Goal: Task Accomplishment & Management: Manage account settings

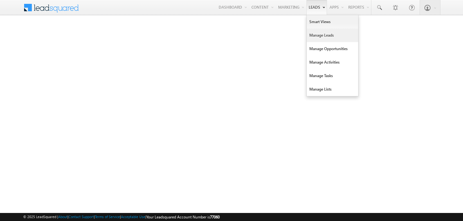
click at [319, 34] on link "Manage Leads" at bounding box center [332, 35] width 51 height 13
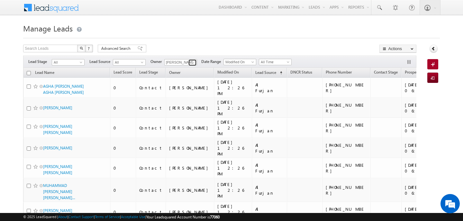
click at [188, 64] on link at bounding box center [192, 62] width 8 height 6
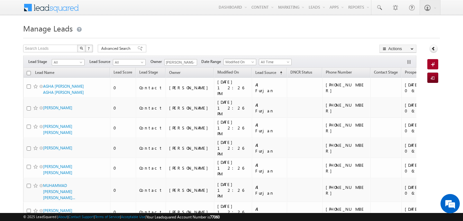
click at [30, 72] on input "checkbox" at bounding box center [29, 73] width 4 height 4
checkbox input "true"
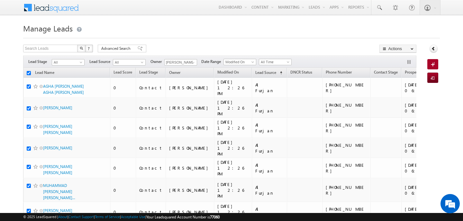
checkbox input "true"
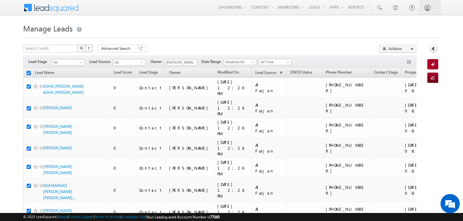
checkbox input "true"
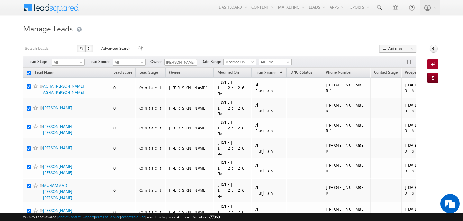
checkbox input "true"
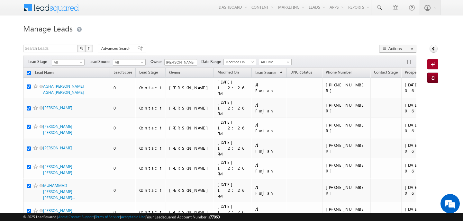
checkbox input "true"
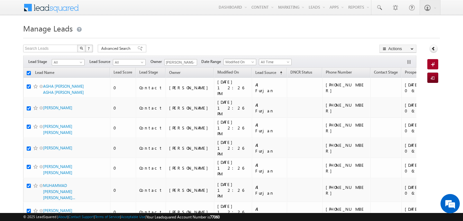
checkbox input "true"
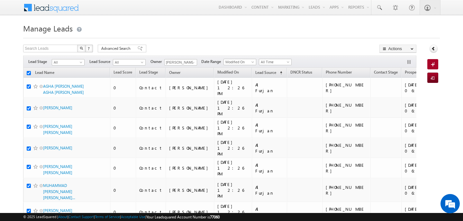
checkbox input "true"
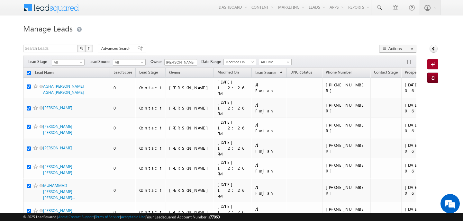
checkbox input "true"
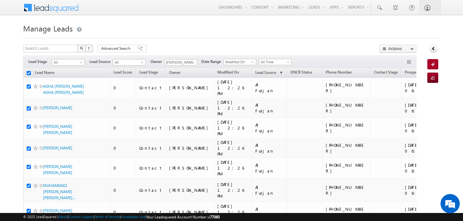
checkbox input "true"
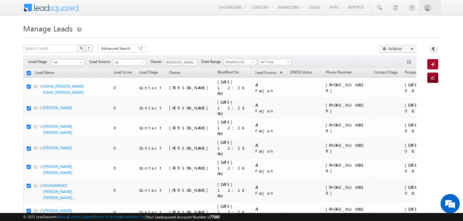
checkbox input "true"
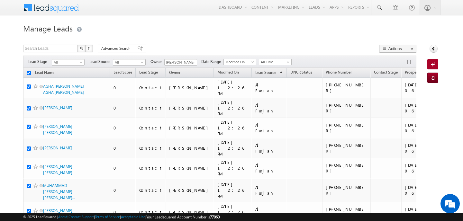
checkbox input "true"
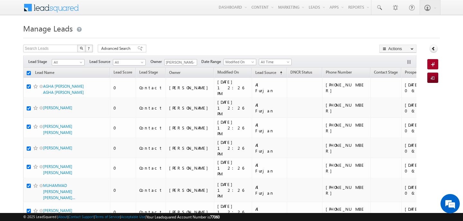
checkbox input "true"
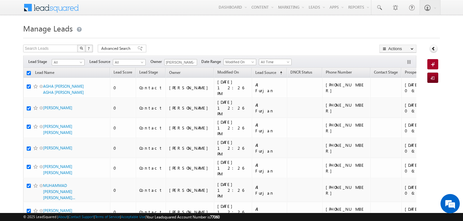
checkbox input "true"
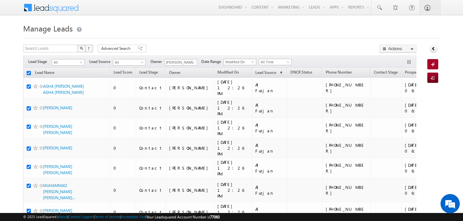
checkbox input "true"
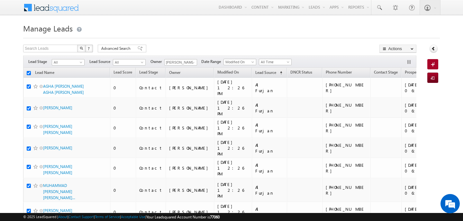
checkbox input "true"
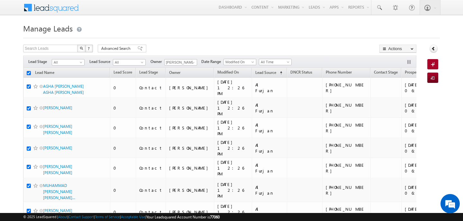
checkbox input "true"
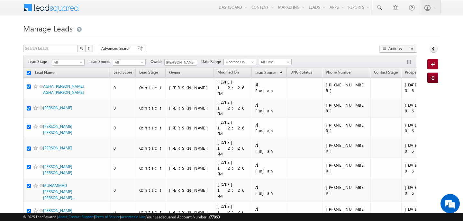
checkbox input "true"
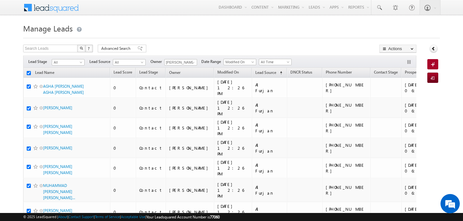
checkbox input "true"
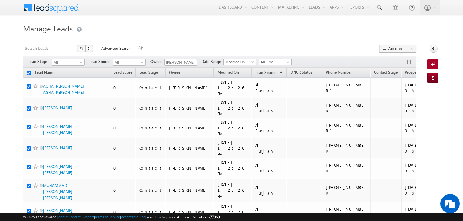
checkbox input "true"
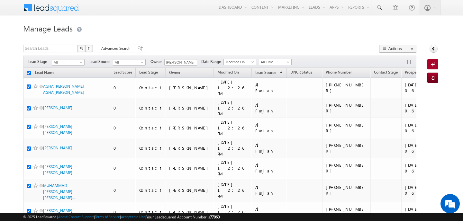
checkbox input "true"
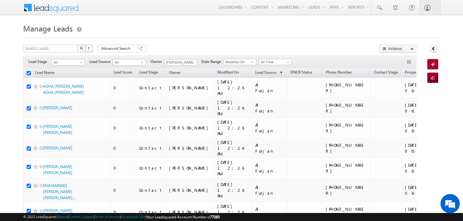
checkbox input "true"
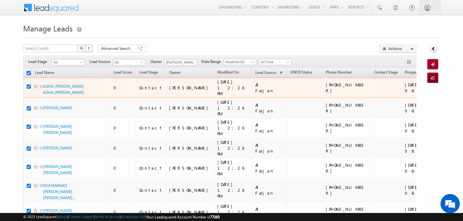
click at [29, 86] on input "checkbox" at bounding box center [29, 87] width 4 height 4
checkbox input "false"
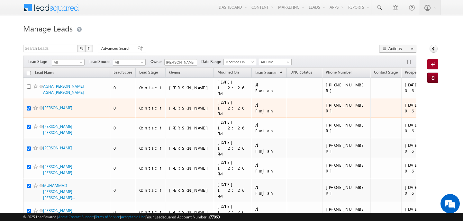
click at [29, 106] on input "checkbox" at bounding box center [29, 108] width 4 height 4
checkbox input "false"
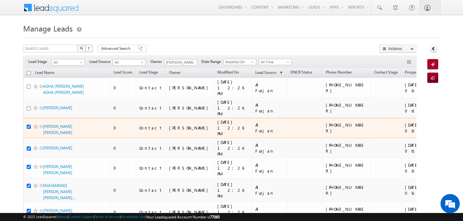
click at [29, 125] on input "checkbox" at bounding box center [29, 127] width 4 height 4
checkbox input "false"
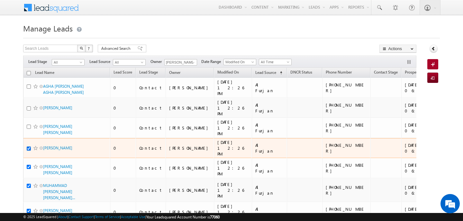
click at [29, 147] on input "checkbox" at bounding box center [29, 149] width 4 height 4
checkbox input "false"
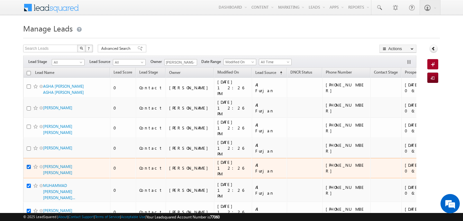
click at [30, 165] on input "checkbox" at bounding box center [29, 167] width 4 height 4
checkbox input "false"
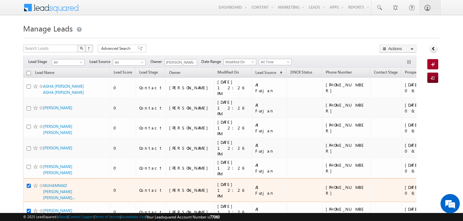
click at [30, 184] on input "checkbox" at bounding box center [29, 186] width 4 height 4
checkbox input "false"
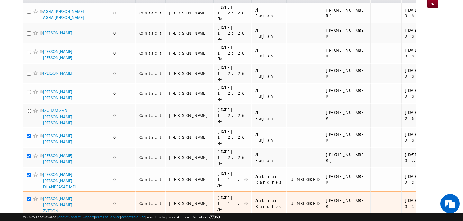
scroll to position [90, 0]
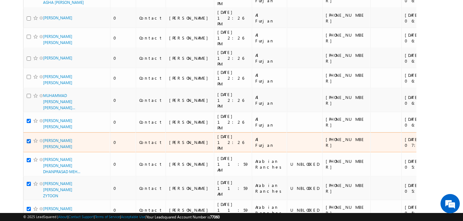
click at [30, 139] on input "checkbox" at bounding box center [29, 141] width 4 height 4
checkbox input "false"
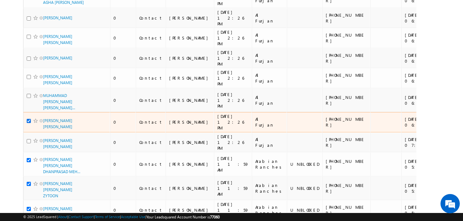
click at [30, 119] on input "checkbox" at bounding box center [29, 121] width 4 height 4
checkbox input "false"
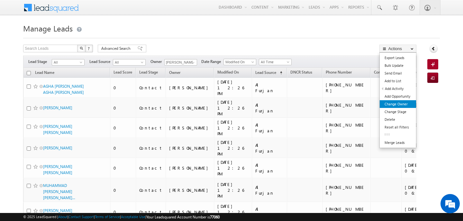
click at [407, 105] on link "Change Owner" at bounding box center [398, 104] width 36 height 8
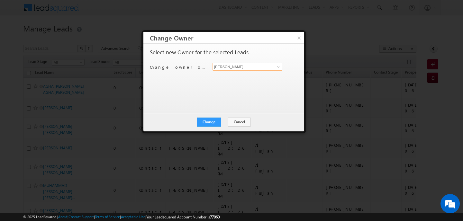
click at [248, 68] on input "[PERSON_NAME]" at bounding box center [247, 67] width 70 height 8
type input "q"
click at [261, 83] on ul "Anand Pandey anand.pandey@indglobal.ae" at bounding box center [247, 77] width 70 height 12
click at [258, 77] on span "anand.pandey@indglobal.ae" at bounding box center [244, 79] width 58 height 5
type input "Anand Pandey"
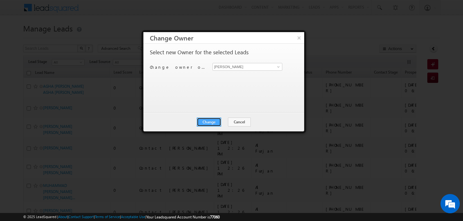
click at [212, 124] on button "Change" at bounding box center [209, 122] width 24 height 9
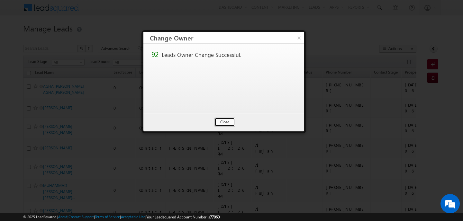
click at [220, 123] on button "Close" at bounding box center [224, 122] width 21 height 9
